Goal: Information Seeking & Learning: Learn about a topic

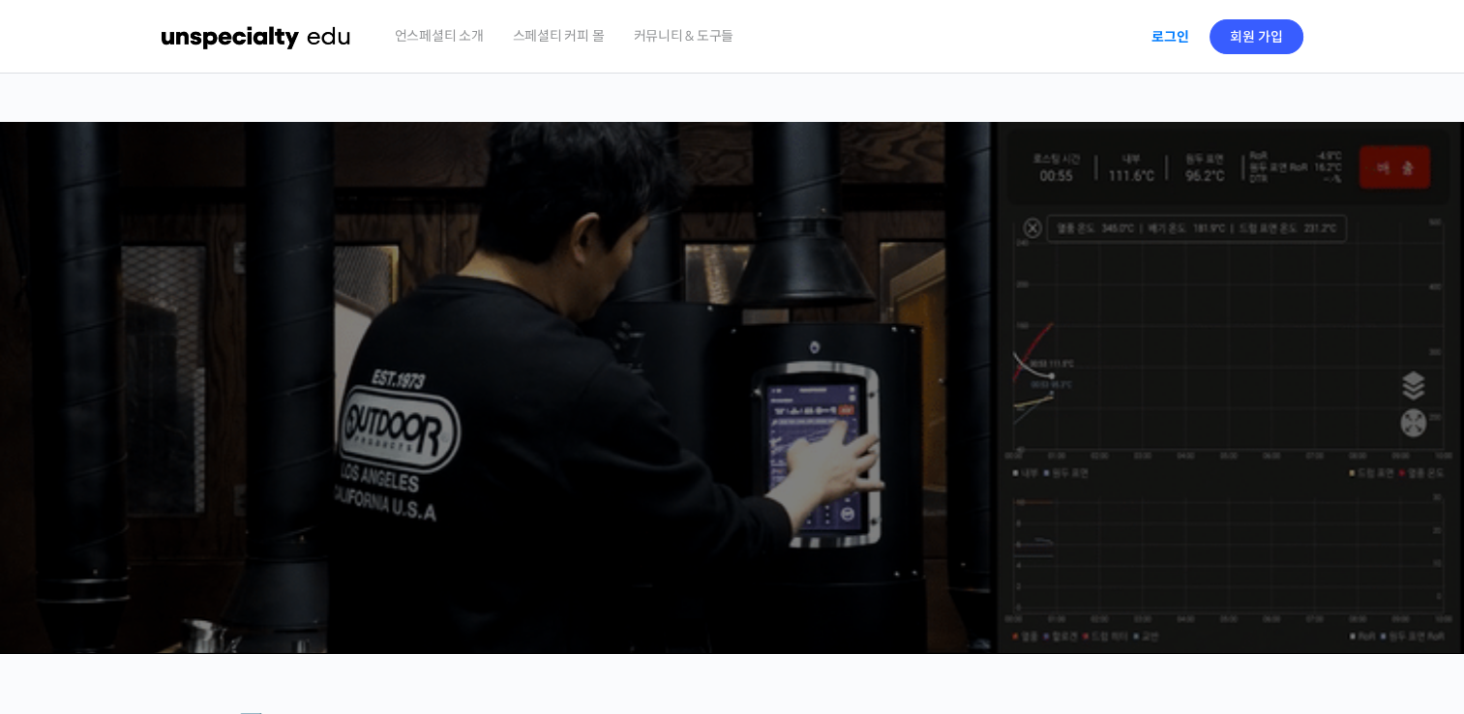
click at [1181, 34] on link "로그인" at bounding box center [1170, 37] width 61 height 44
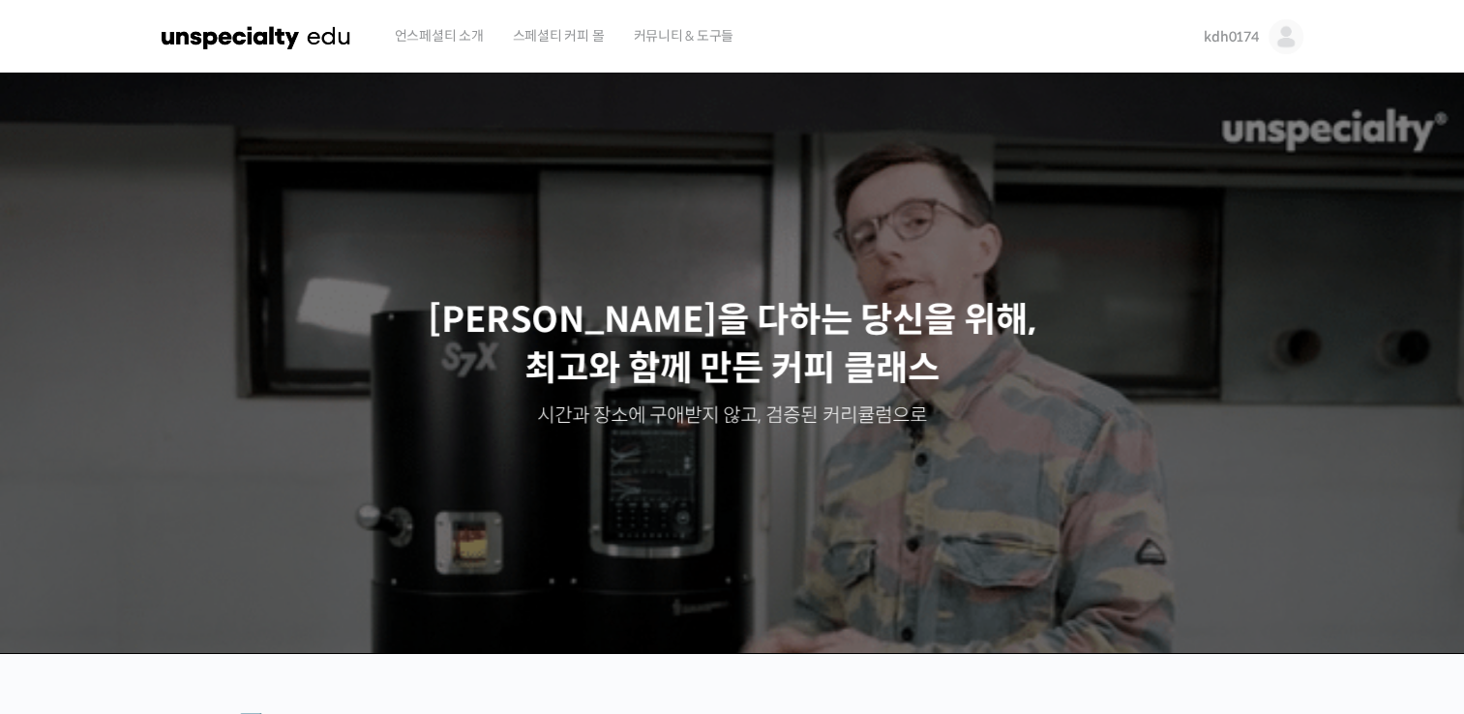
click at [1224, 48] on link "kdh0174" at bounding box center [1252, 37] width 99 height 74
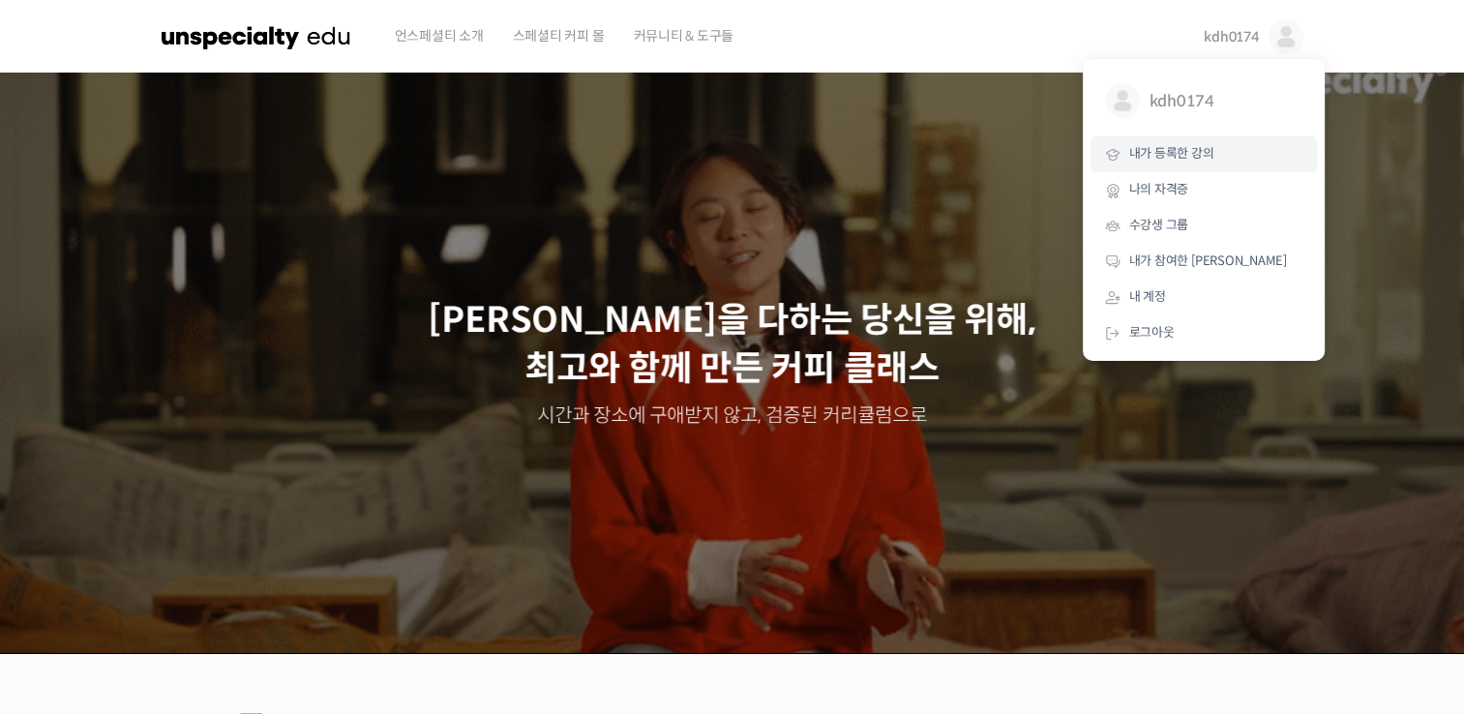
click at [1194, 154] on span "내가 등록한 강의" at bounding box center [1171, 153] width 85 height 16
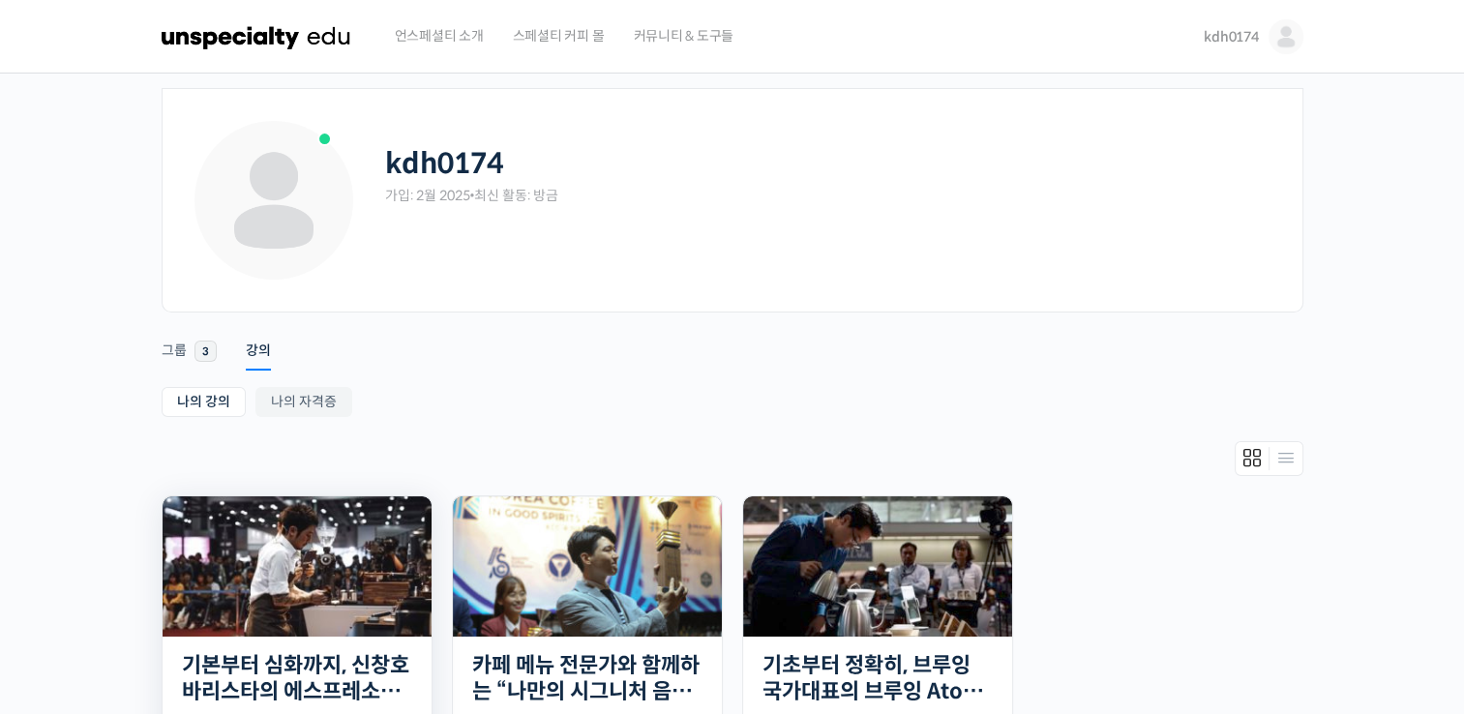
click at [362, 609] on img at bounding box center [297, 566] width 269 height 140
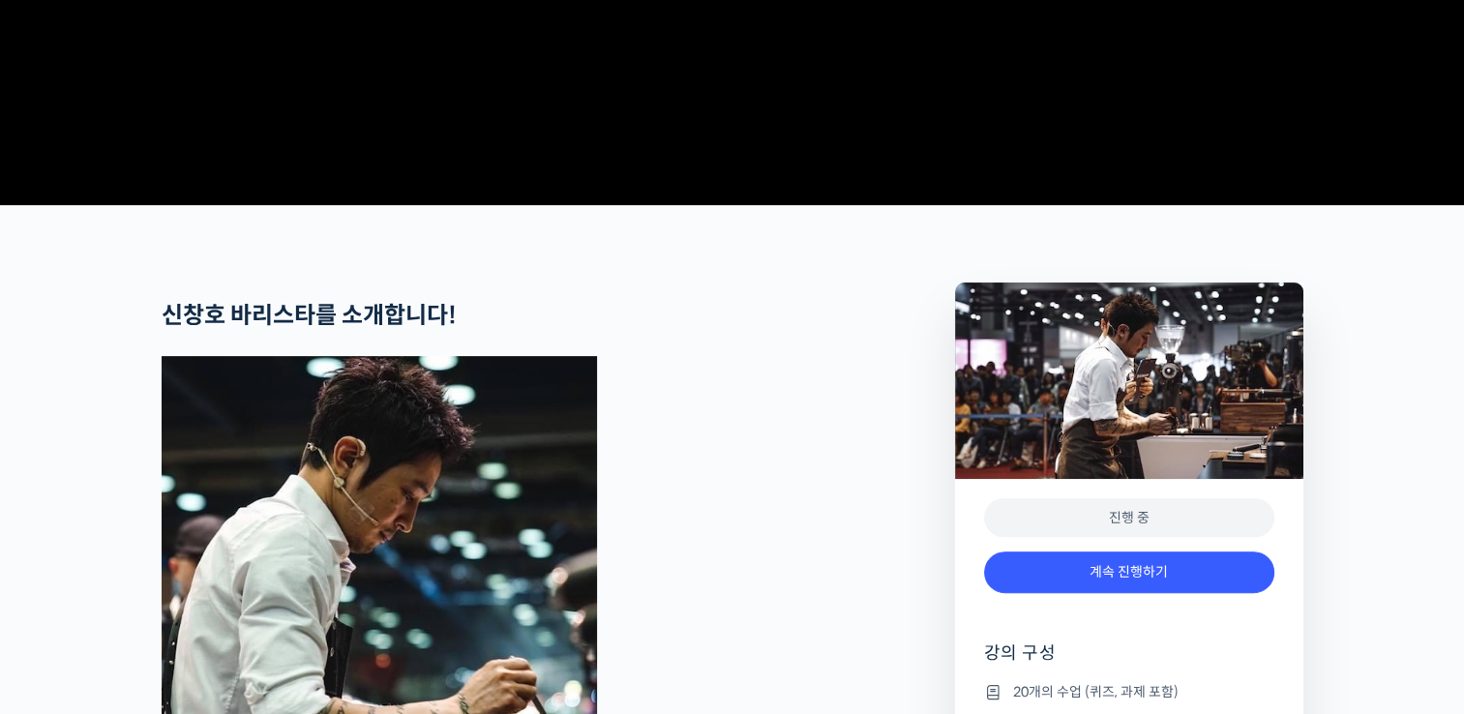
scroll to position [611, 0]
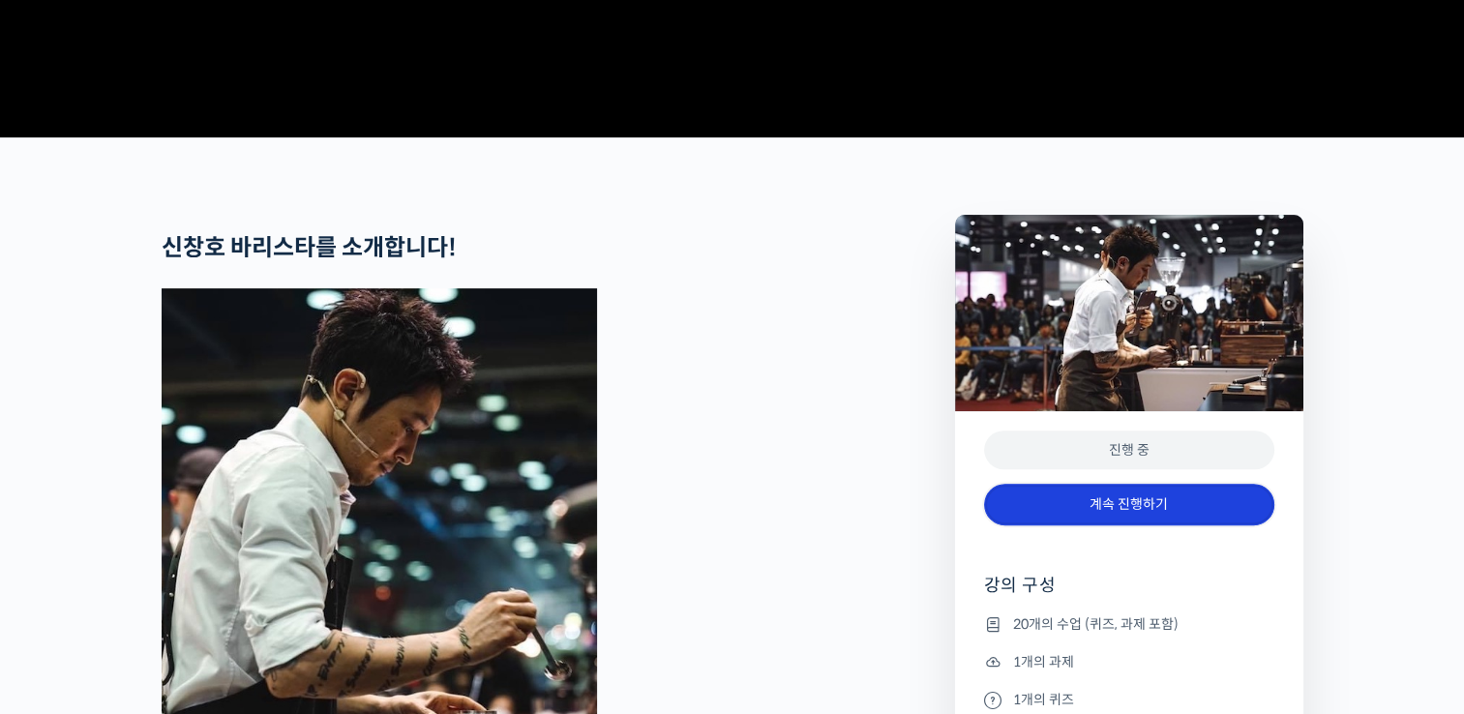
click at [1177, 525] on link "계속 진행하기" at bounding box center [1129, 505] width 290 height 42
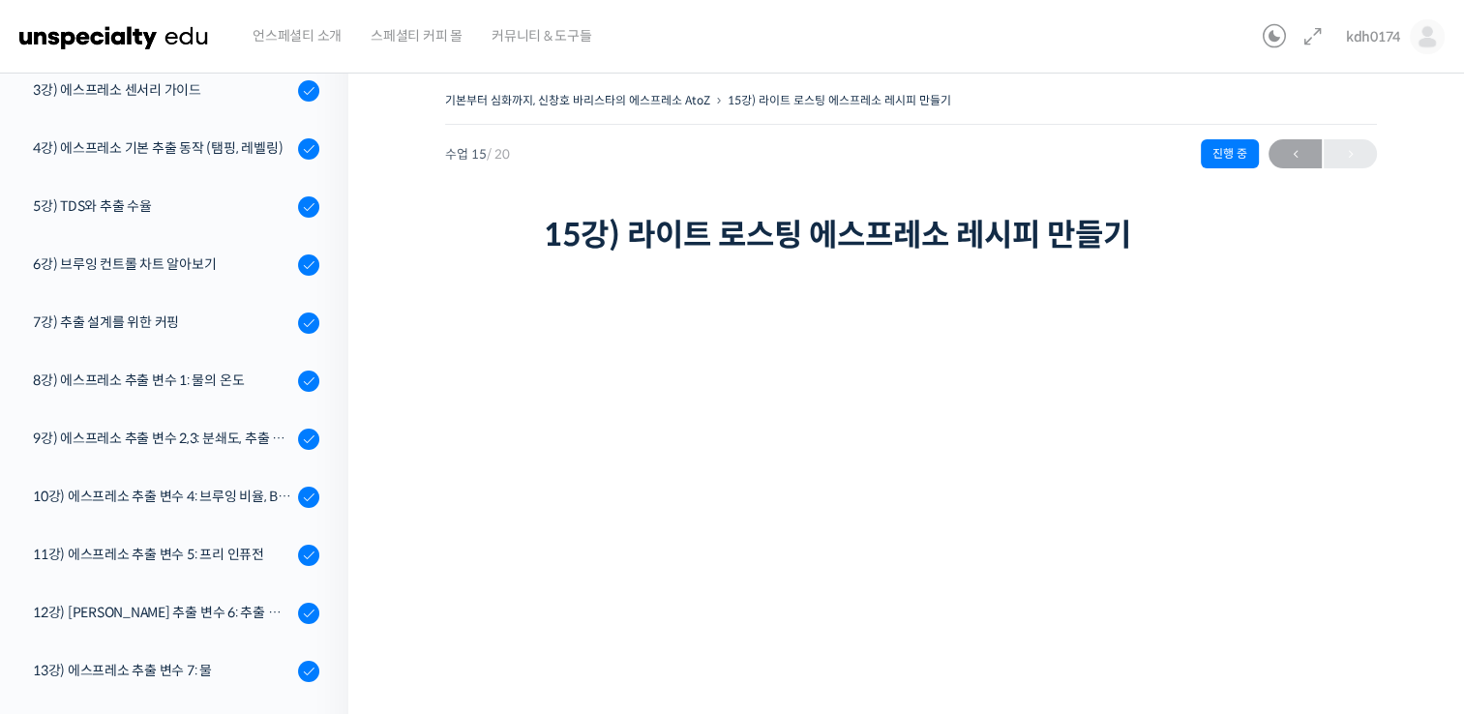
scroll to position [383, 0]
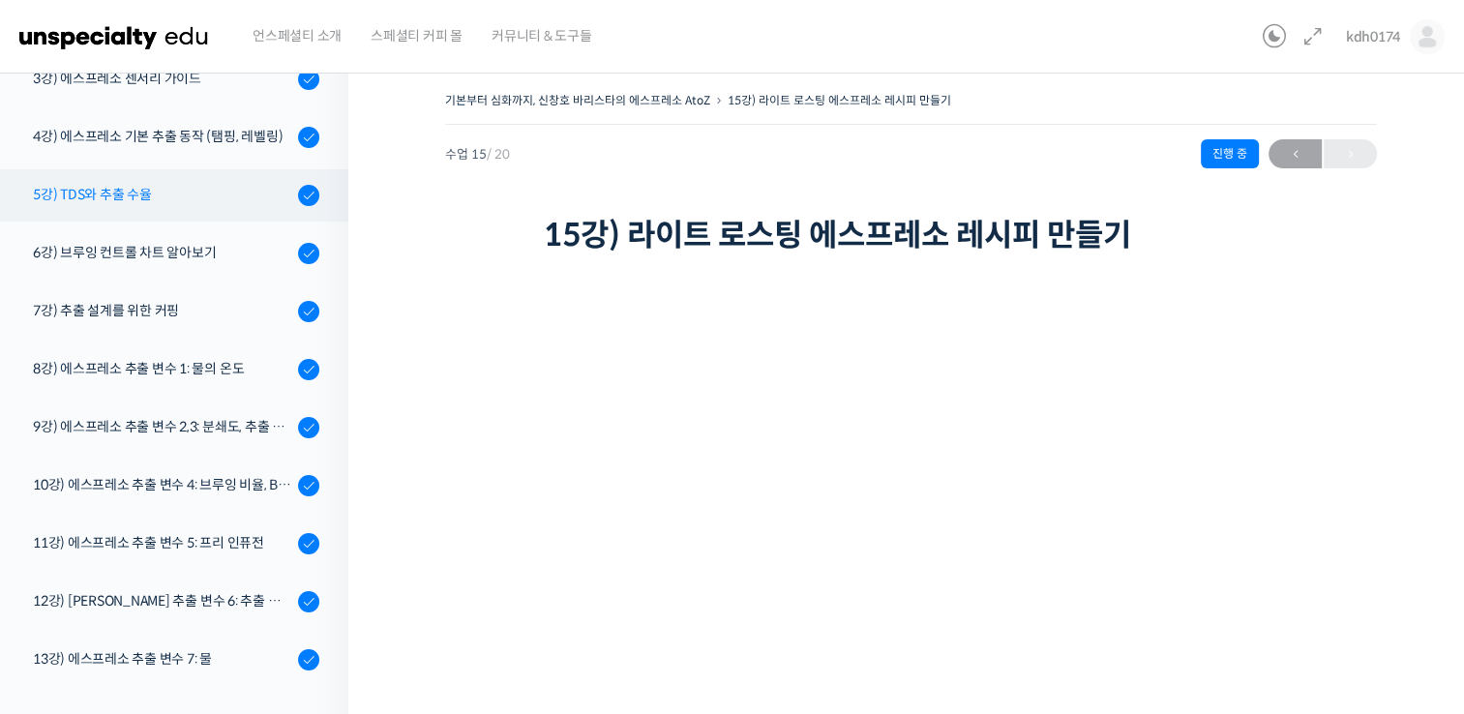
click at [100, 200] on div "5강) TDS와 추출 수율" at bounding box center [162, 194] width 259 height 21
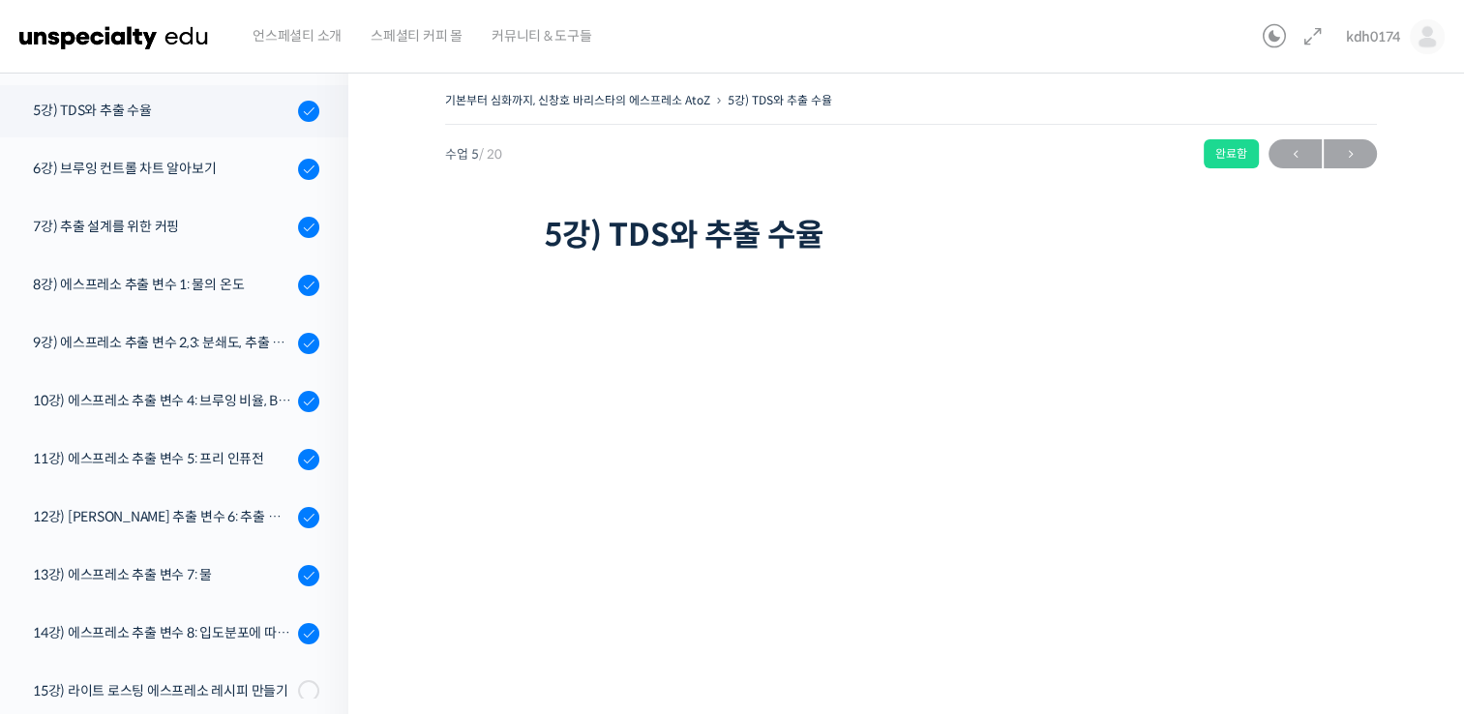
scroll to position [478, 0]
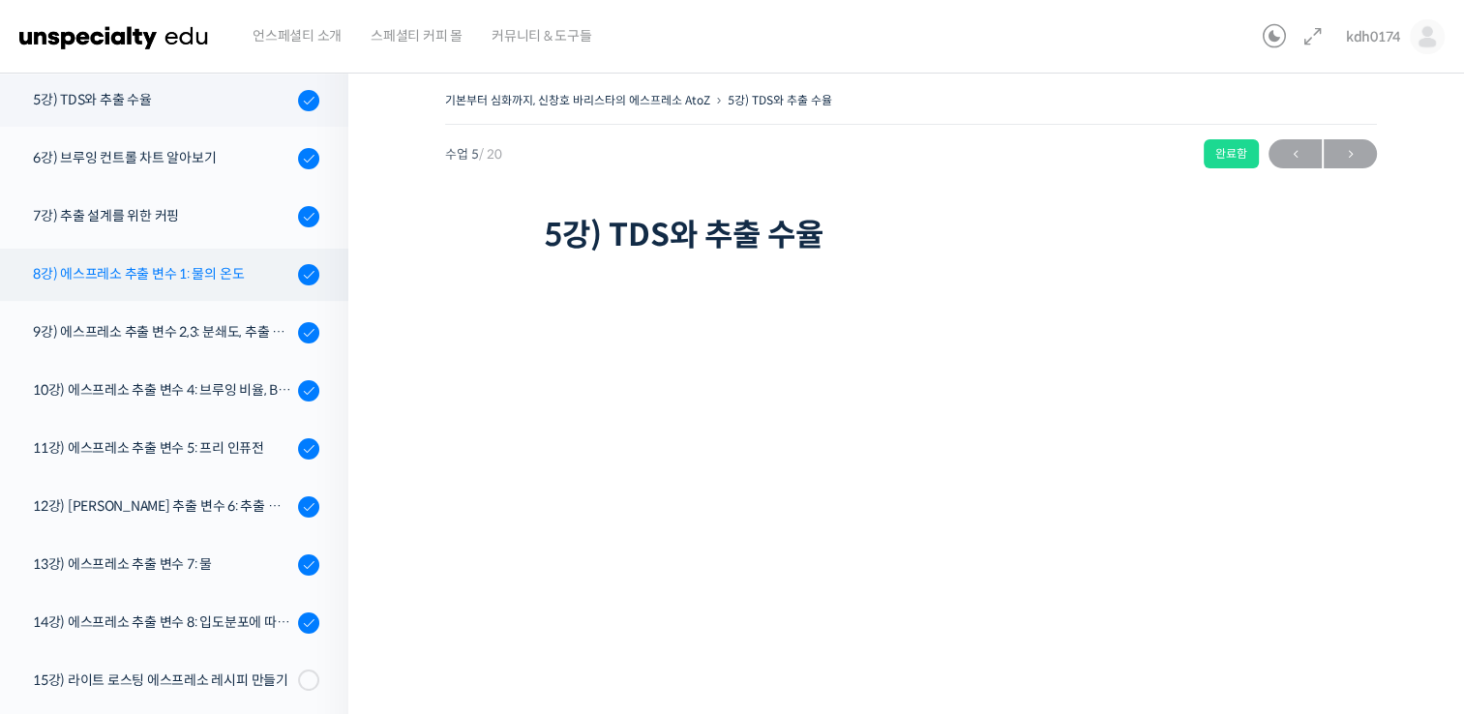
click at [201, 282] on div "8강) 에스프레소 추출 변수 1: 물의 온도" at bounding box center [162, 273] width 259 height 21
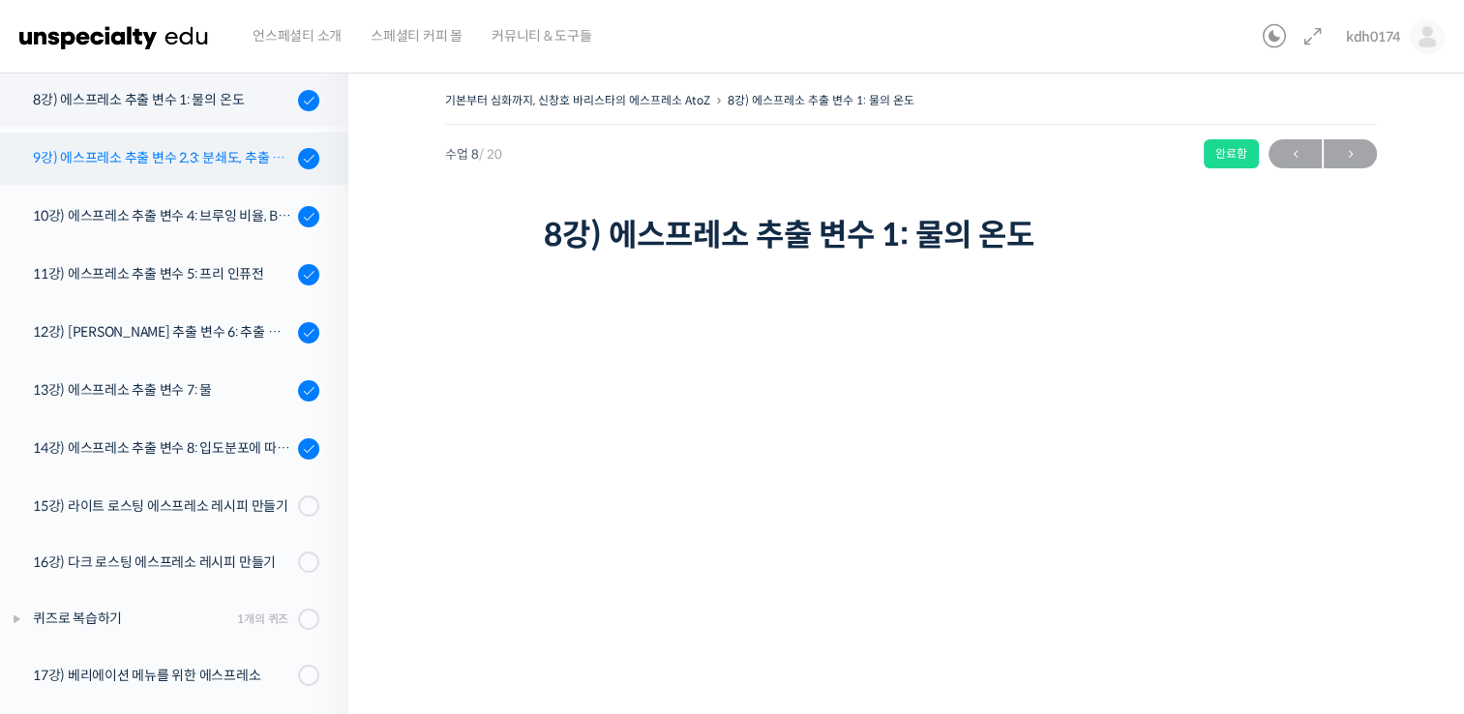
click at [232, 154] on div "9강) 에스프레소 추출 변수 2,3: 분쇄도, 추출 시간" at bounding box center [162, 157] width 259 height 21
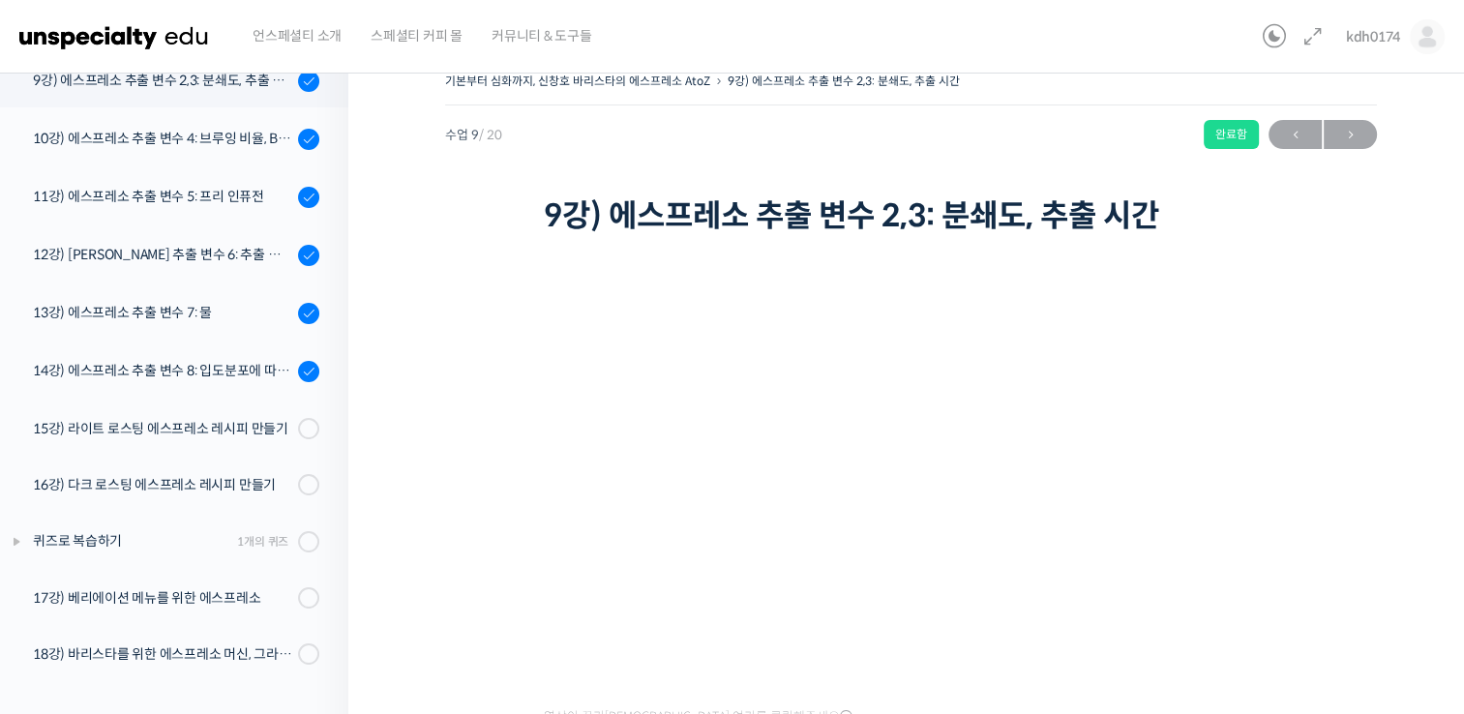
scroll to position [660, 0]
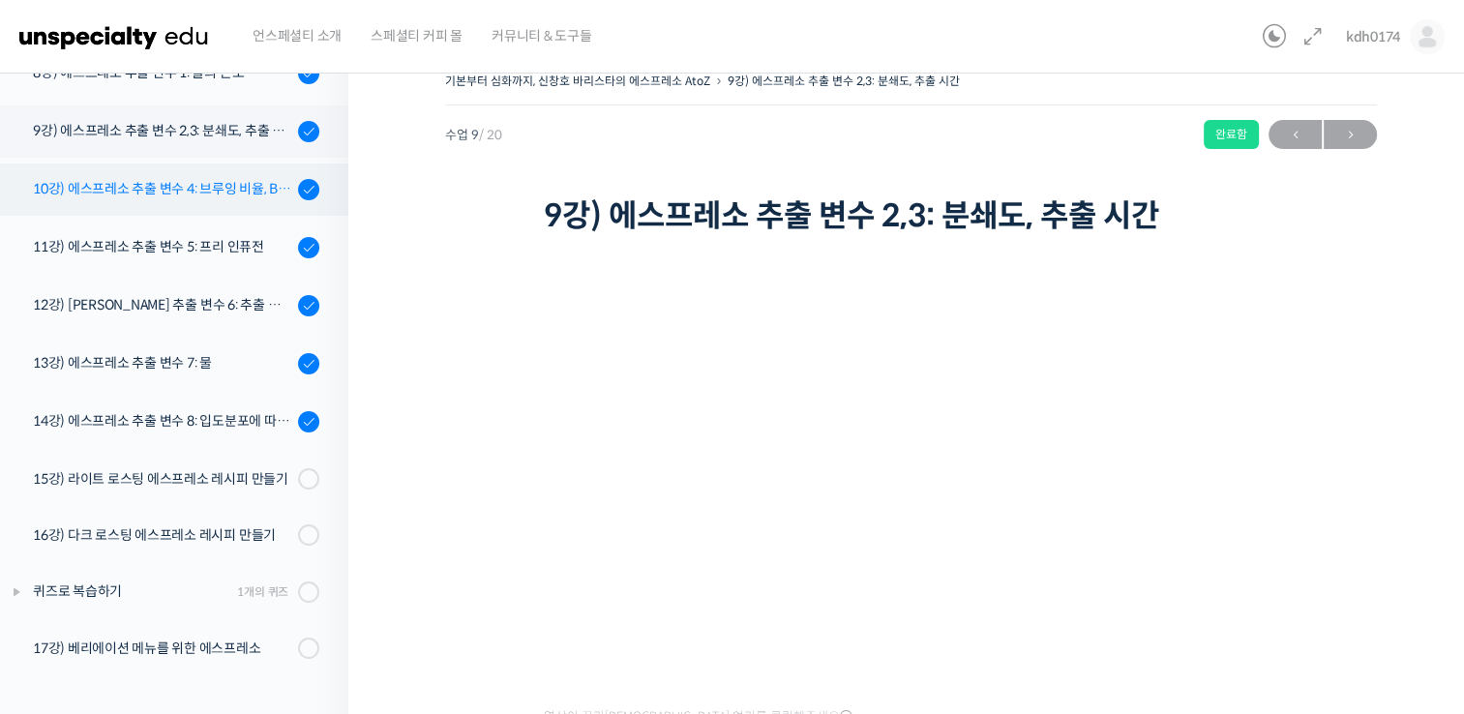
click at [222, 201] on link "10강) 에스프레소 추출 변수 4: 브루잉 비율, Brew Ratio" at bounding box center [169, 189] width 358 height 52
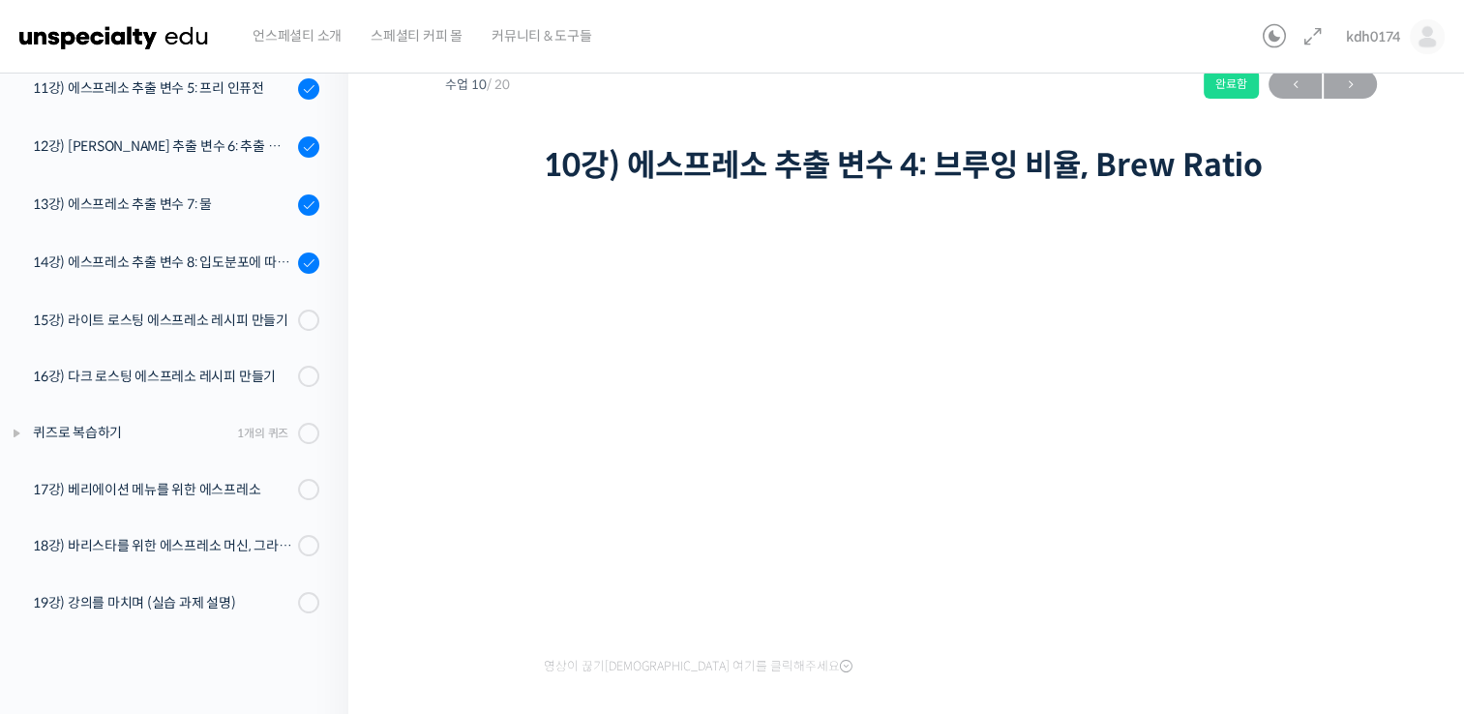
scroll to position [660, 0]
